Goal: Find specific page/section

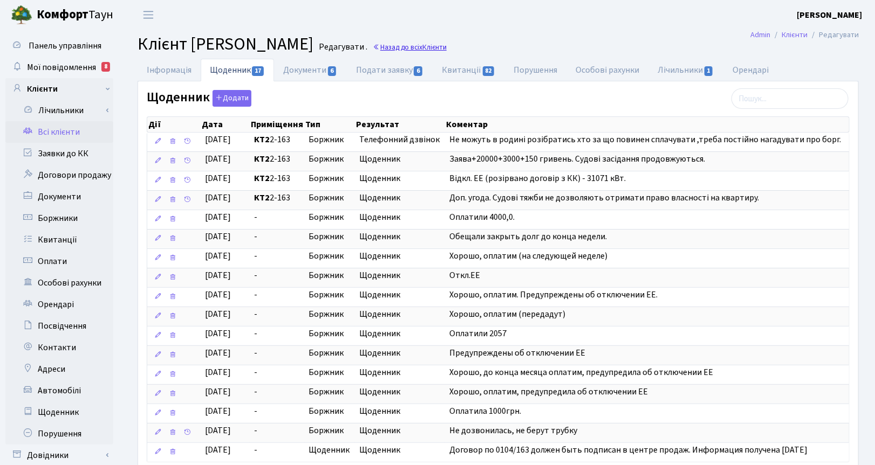
click at [447, 47] on link "Назад до всіх Клієнти" at bounding box center [410, 47] width 74 height 10
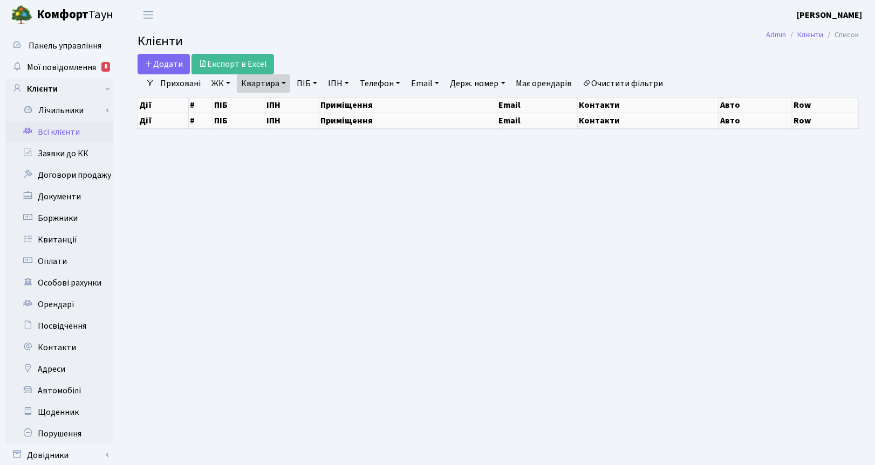
select select "25"
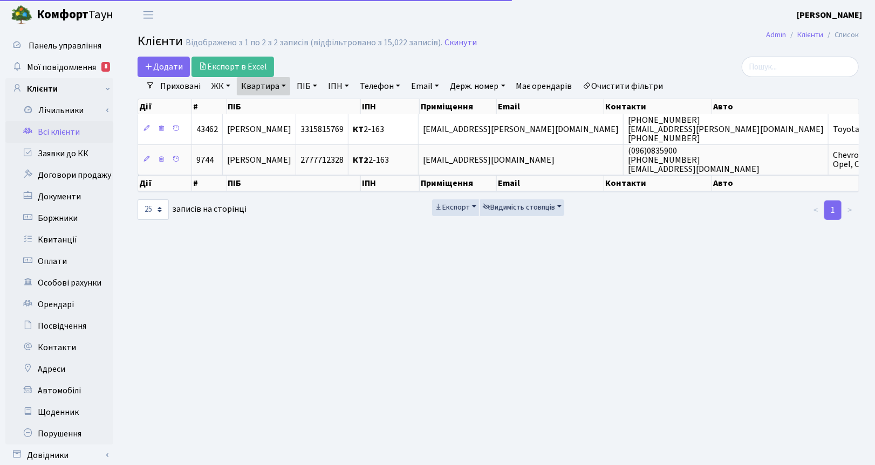
click at [282, 84] on link "Квартира" at bounding box center [263, 86] width 53 height 18
click at [314, 112] on icon at bounding box center [311, 107] width 9 height 9
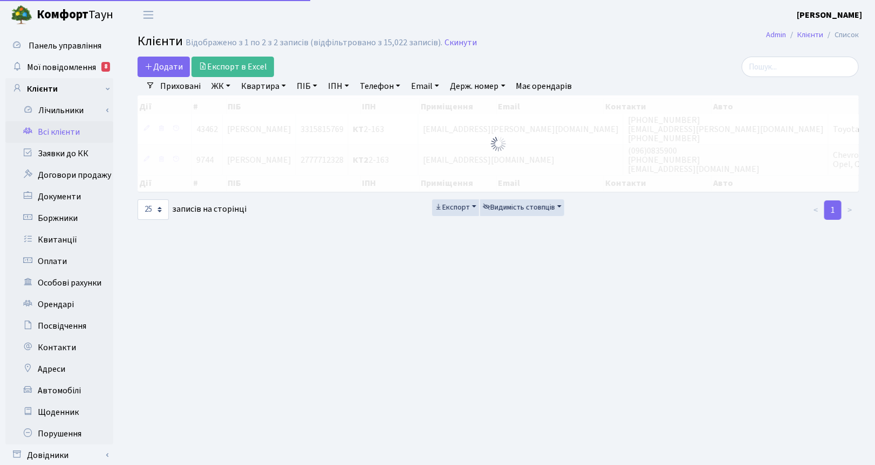
click at [307, 87] on link "ПІБ" at bounding box center [306, 86] width 29 height 18
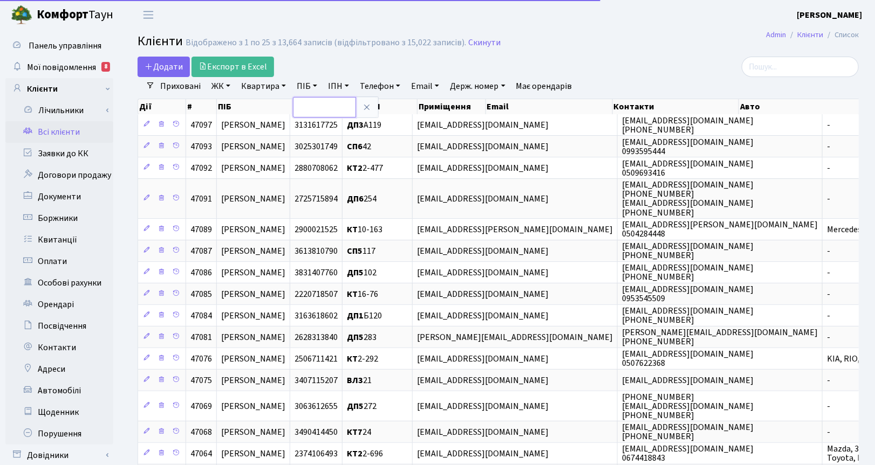
click at [309, 103] on input "text" at bounding box center [324, 107] width 63 height 20
type input "я"
type input "чех"
